Goal: Task Accomplishment & Management: Use online tool/utility

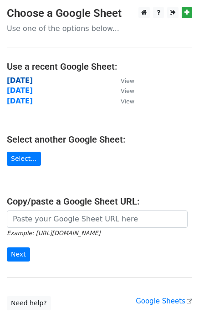
drag, startPoint x: 0, startPoint y: 0, endPoint x: 31, endPoint y: 79, distance: 84.8
click at [31, 79] on strong "[DATE]" at bounding box center [20, 81] width 26 height 8
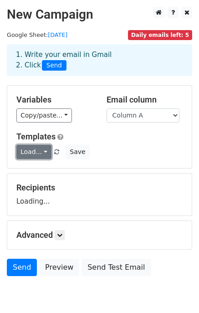
drag, startPoint x: 0, startPoint y: 0, endPoint x: 23, endPoint y: 157, distance: 158.5
click at [23, 157] on link "Load..." at bounding box center [33, 152] width 35 height 14
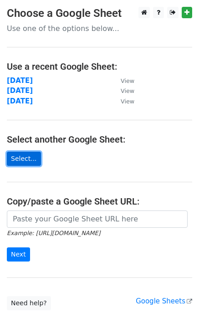
click at [15, 157] on link "Select..." at bounding box center [24, 159] width 34 height 14
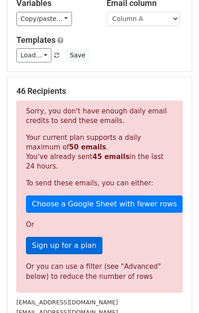
scroll to position [137, 0]
